Goal: Transaction & Acquisition: Purchase product/service

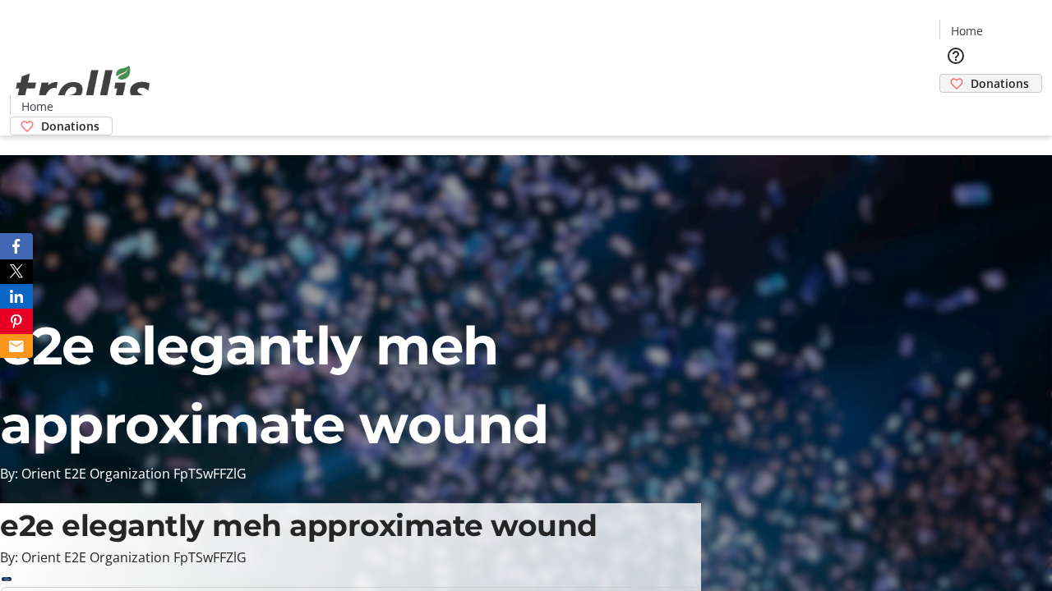
click at [970, 75] on span "Donations" at bounding box center [999, 83] width 58 height 17
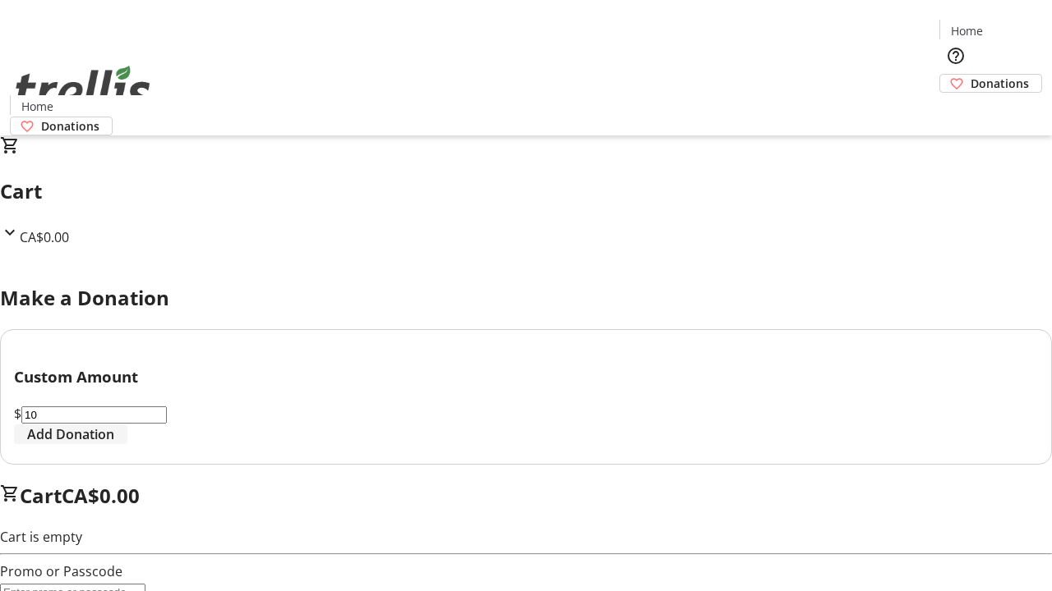
click at [114, 444] on span "Add Donation" at bounding box center [70, 435] width 87 height 20
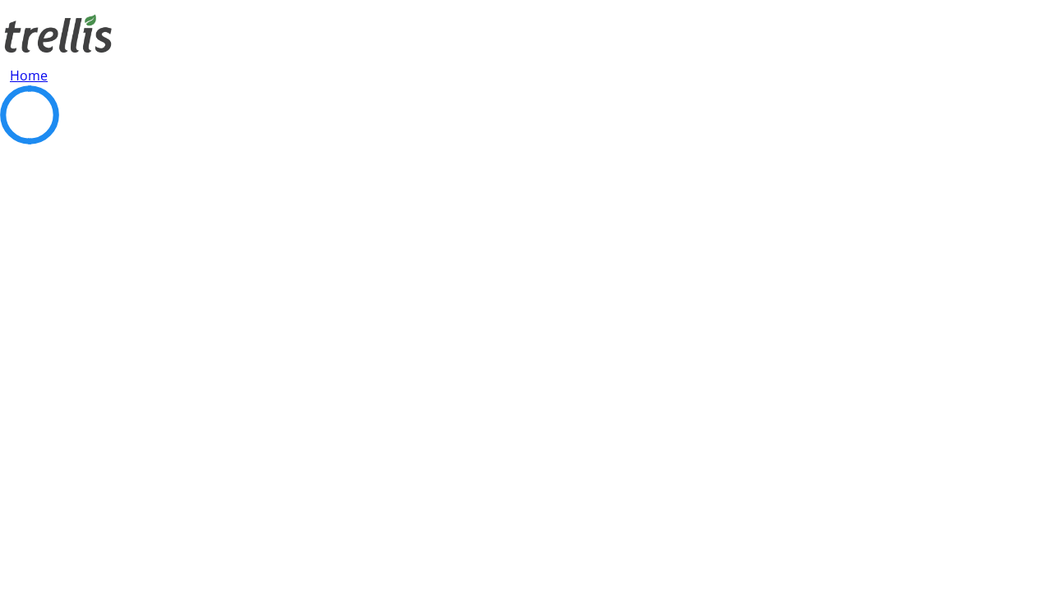
select select "CA"
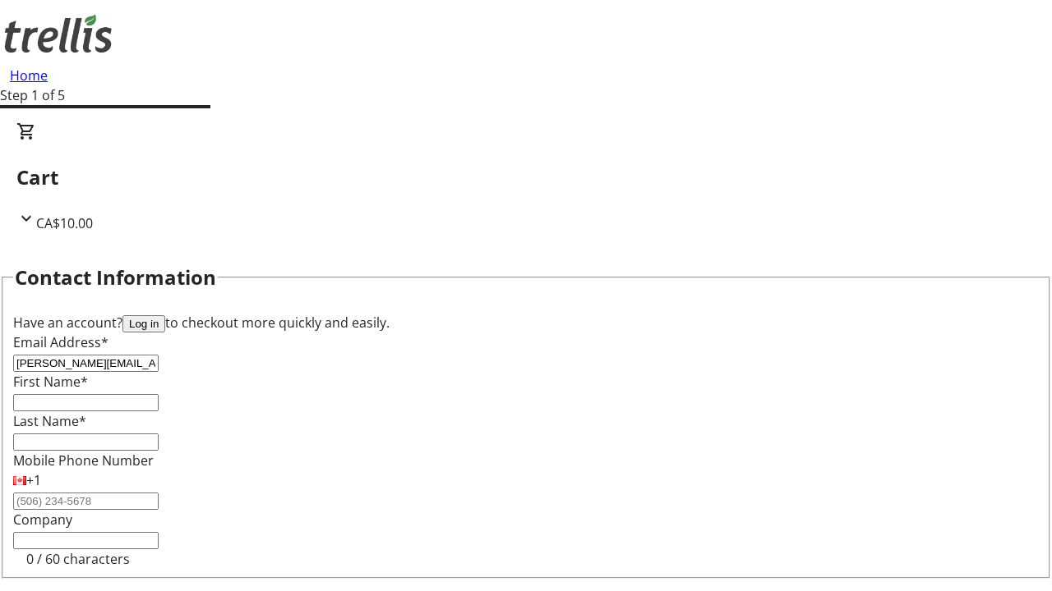
type input "[PERSON_NAME][EMAIL_ADDRESS][DOMAIN_NAME]"
type input "[PERSON_NAME]"
type input "D'Amore"
type input "[STREET_ADDRESS][PERSON_NAME]"
type input "Kelowna"
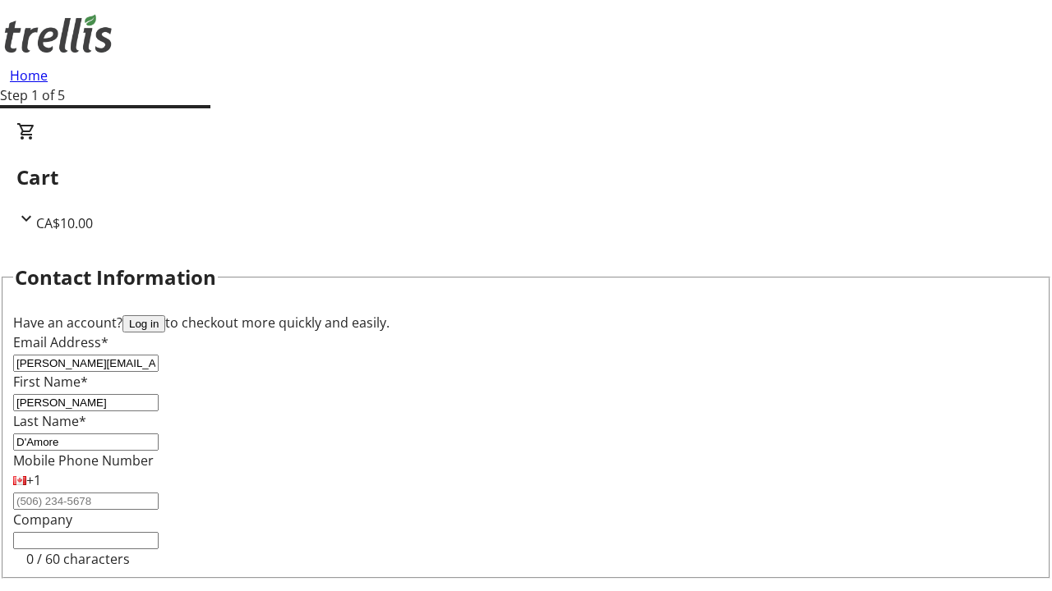
select select "BC"
type input "Kelowna"
type input "V1Y 0C2"
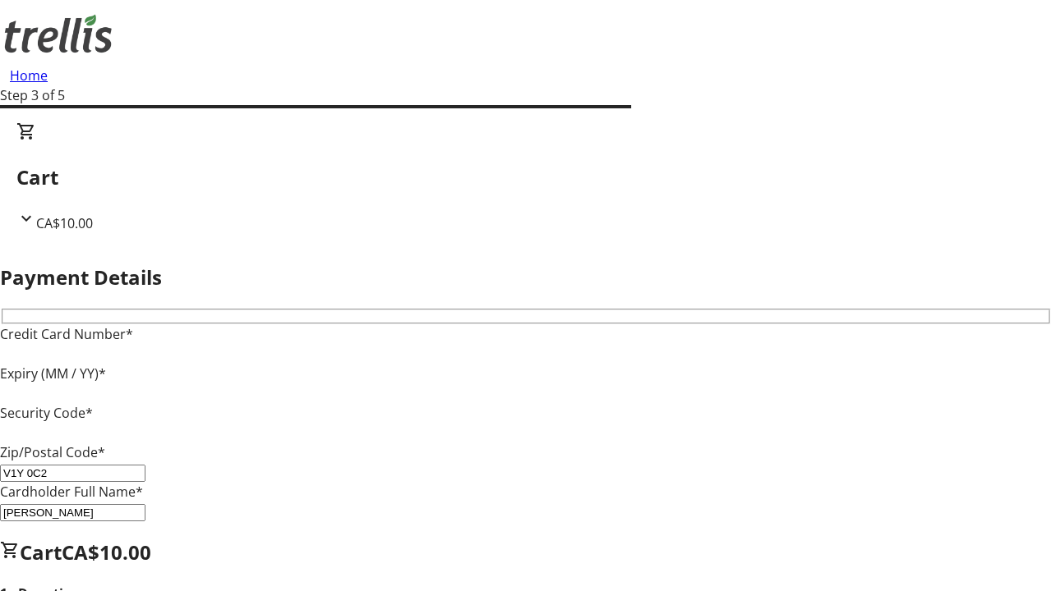
type input "V1Y 0C2"
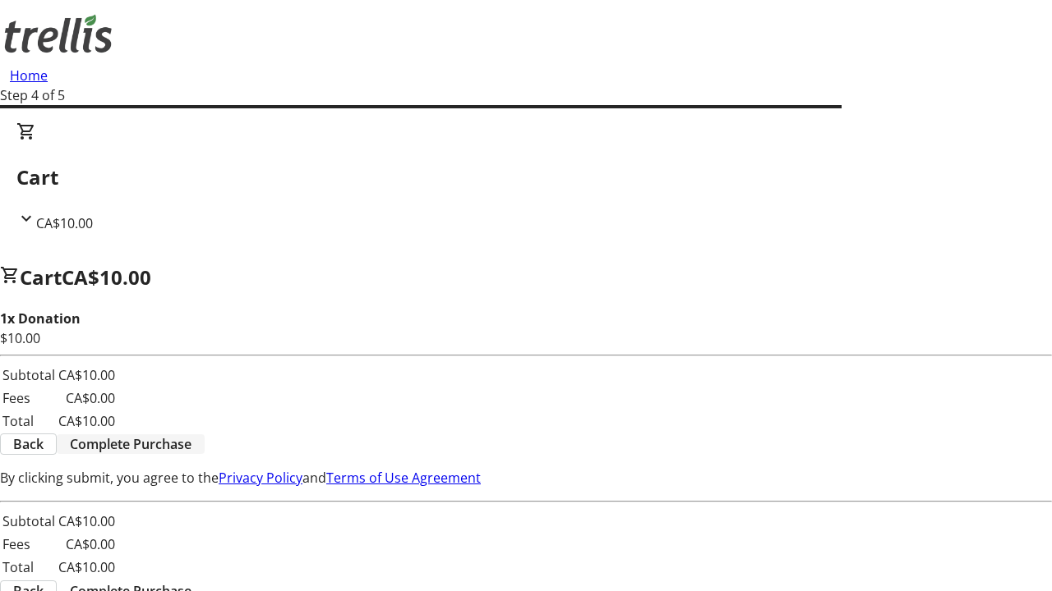
click at [191, 435] on span "Complete Purchase" at bounding box center [131, 445] width 122 height 20
